Goal: Communication & Community: Answer question/provide support

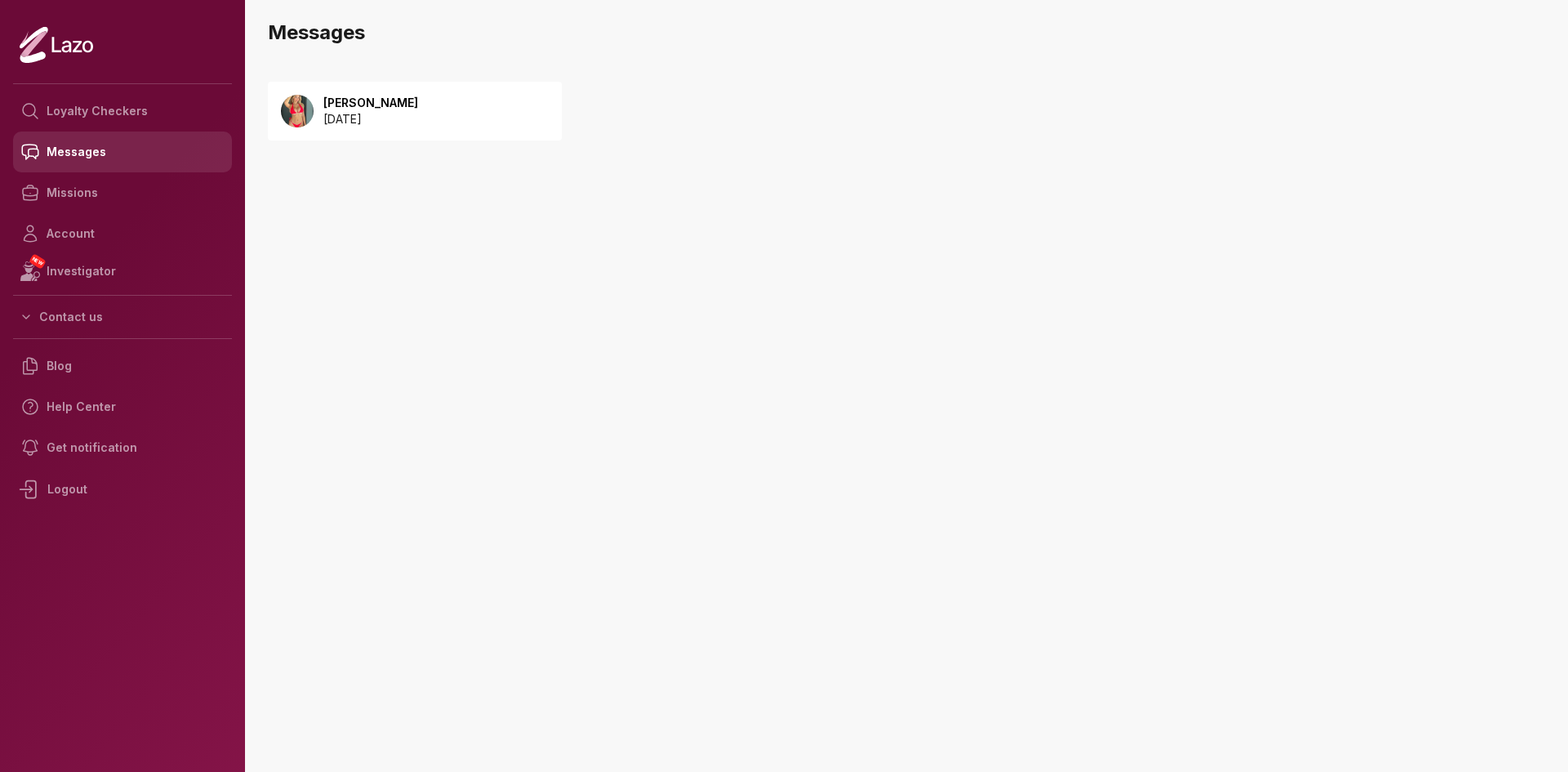
click at [81, 143] on link "Messages" at bounding box center [122, 152] width 219 height 40
click at [352, 105] on p "[PERSON_NAME]" at bounding box center [370, 103] width 95 height 17
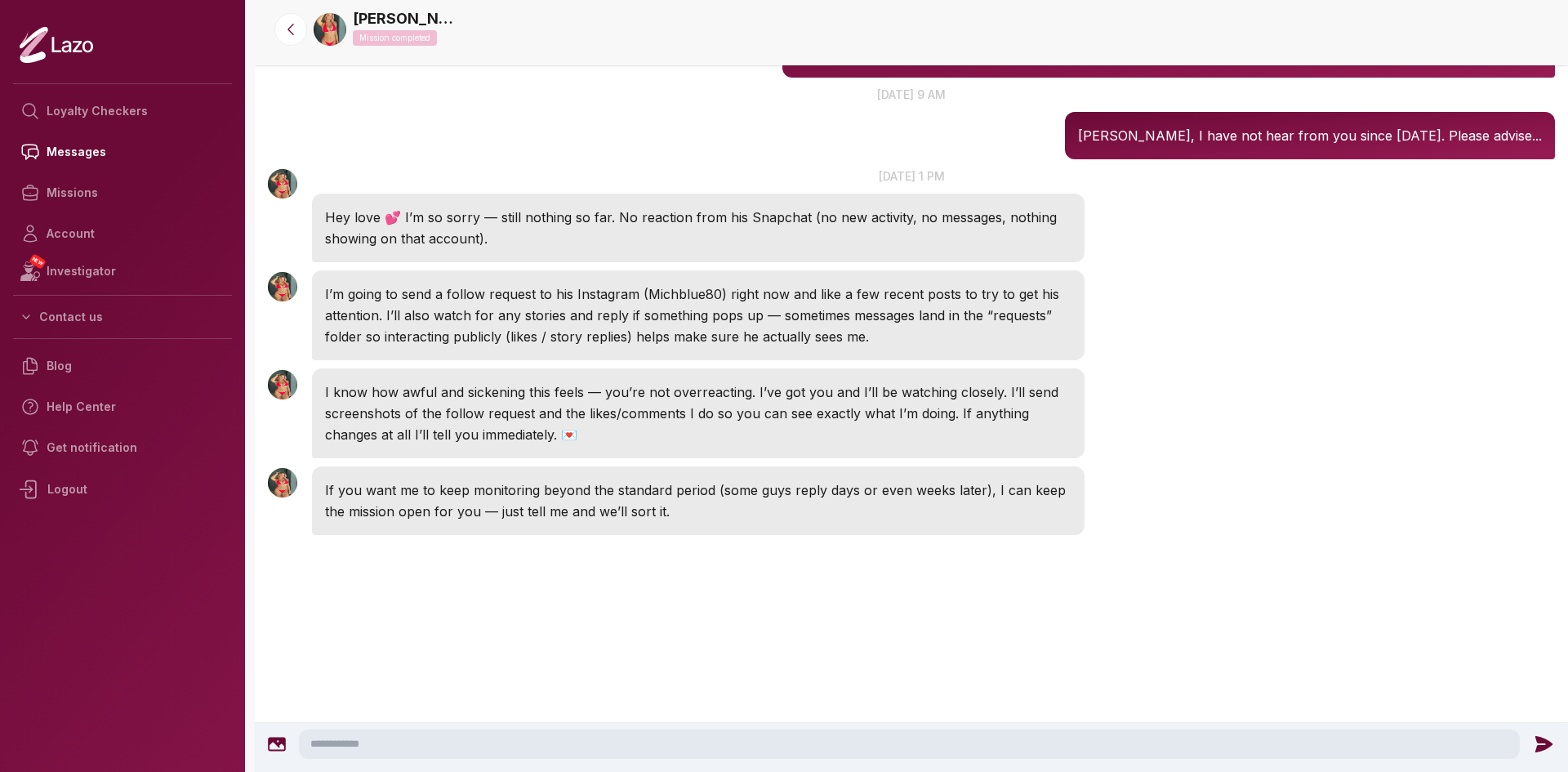
scroll to position [2466, 0]
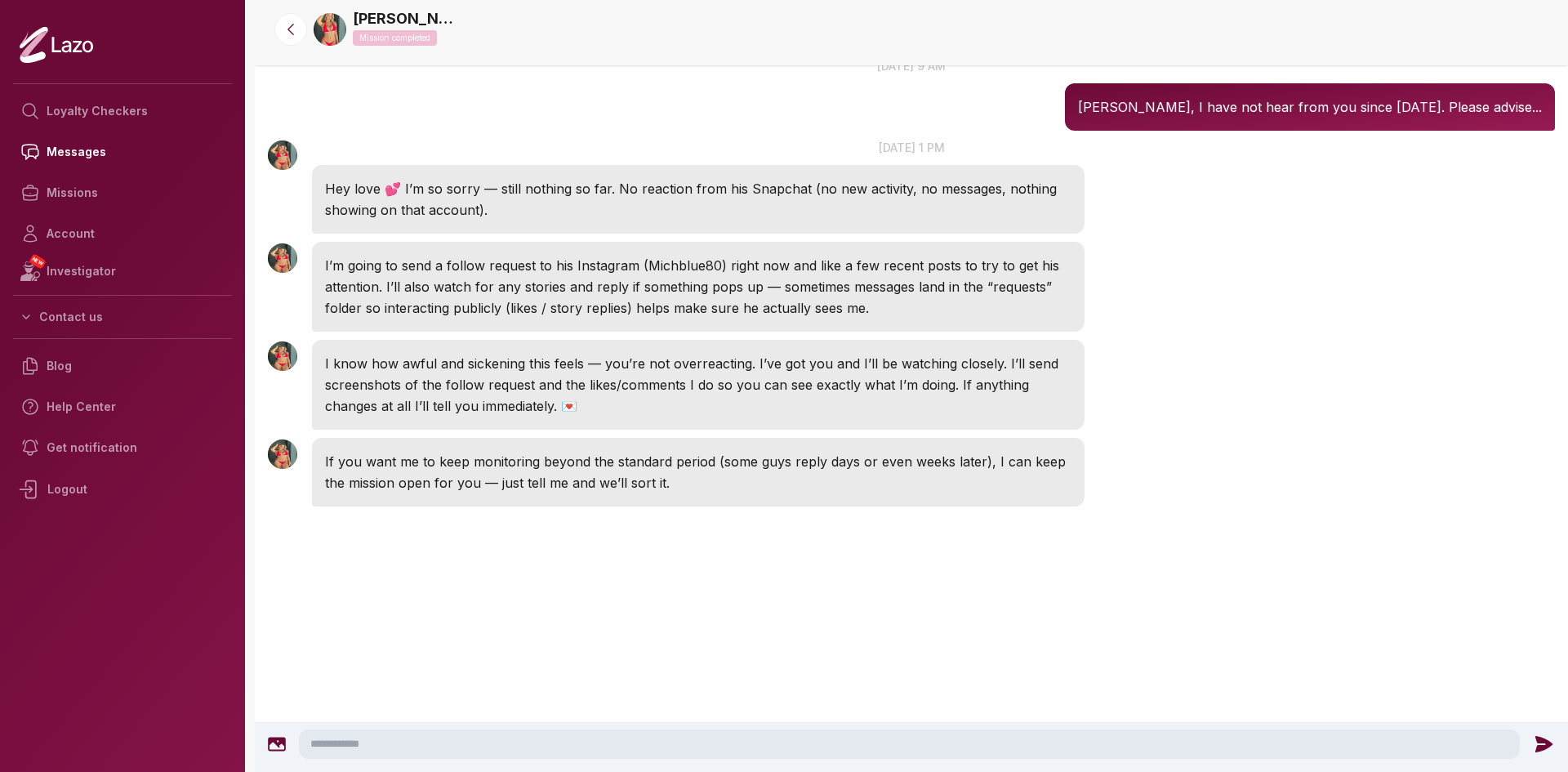
click at [348, 750] on textarea at bounding box center [909, 743] width 1221 height 29
type textarea "**********"
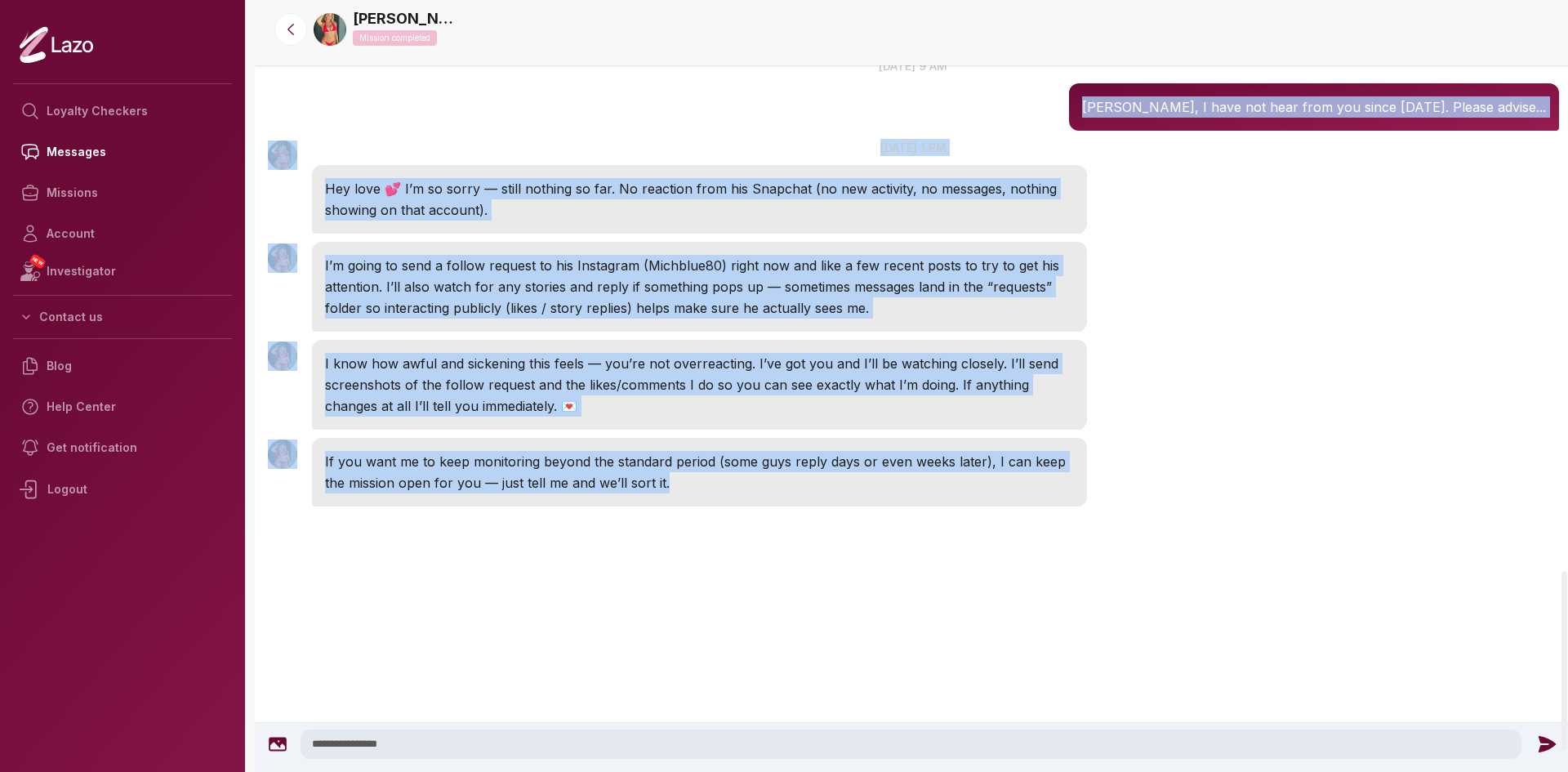
drag, startPoint x: 294, startPoint y: 167, endPoint x: 1083, endPoint y: 611, distance: 905.3
copy div "Lorem, I dolo sit amet cons adi elits Doeiusmod 77te. Incidi utlabo... Etdol 7:…"
